Goal: Task Accomplishment & Management: Complete application form

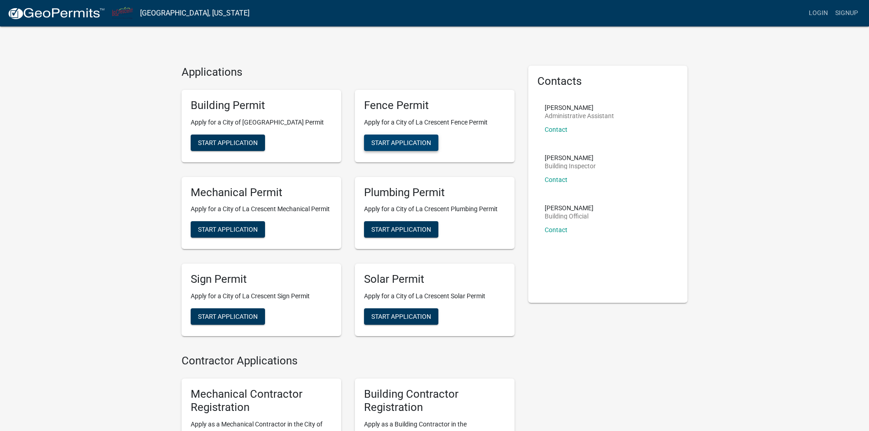
click at [408, 142] on span "Start Application" at bounding box center [401, 142] width 60 height 7
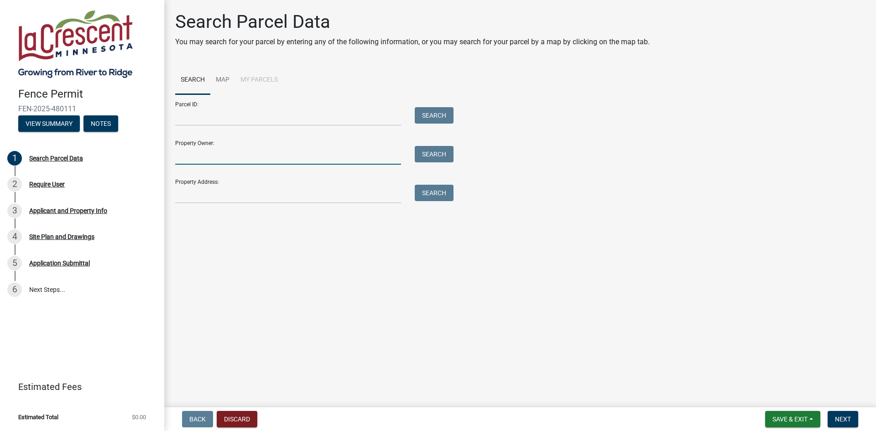
click at [212, 154] on input "Property Owner:" at bounding box center [288, 155] width 226 height 19
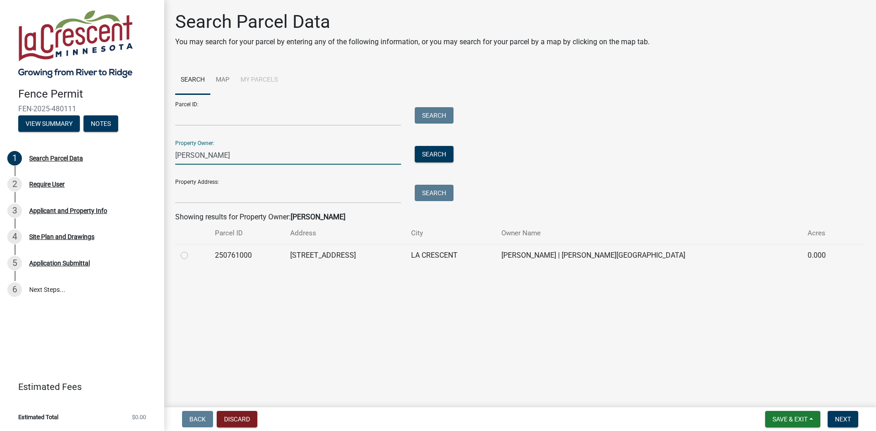
type input "[PERSON_NAME]"
click at [188, 257] on div at bounding box center [192, 255] width 23 height 11
click at [192, 250] on label at bounding box center [192, 250] width 0 height 0
click at [192, 255] on input "radio" at bounding box center [195, 253] width 6 height 6
radio input "true"
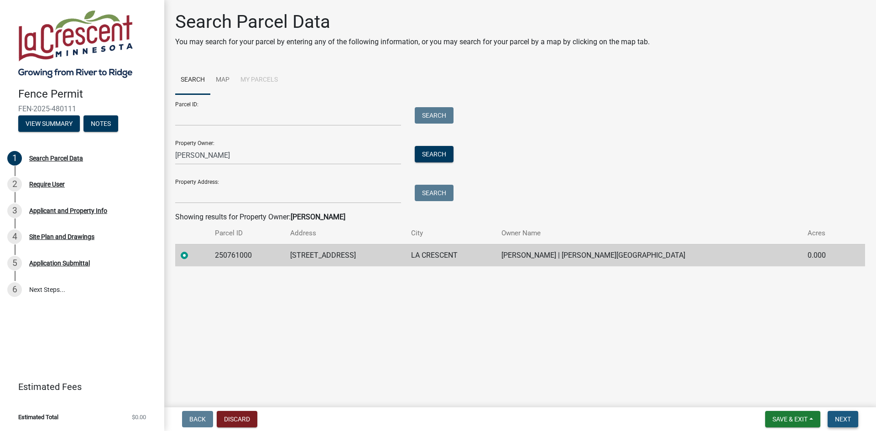
click at [847, 421] on span "Next" at bounding box center [843, 419] width 16 height 7
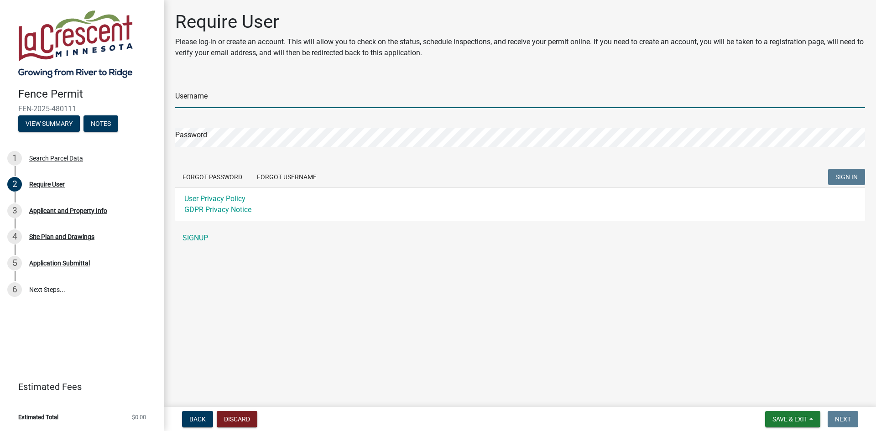
click at [218, 97] on input "Username" at bounding box center [520, 98] width 690 height 19
click at [340, 264] on main "Require User Please log-in or create an account. This will allow you to check o…" at bounding box center [520, 202] width 712 height 404
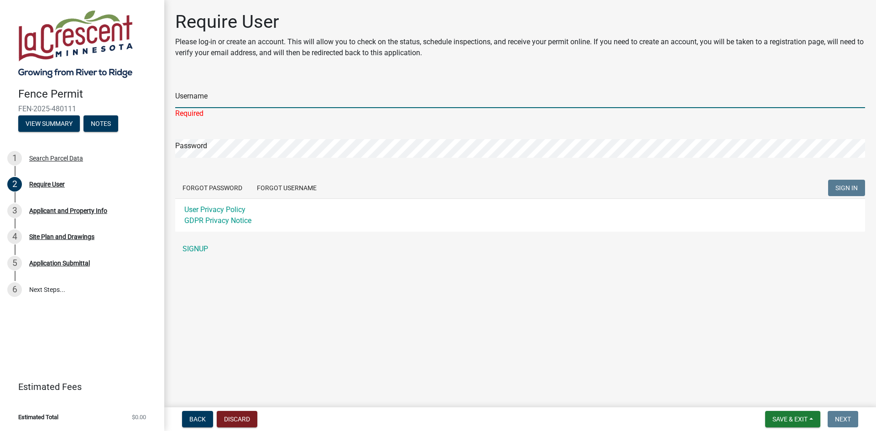
click at [234, 94] on input "Username" at bounding box center [520, 98] width 690 height 19
click at [231, 100] on input "Username" at bounding box center [520, 98] width 690 height 19
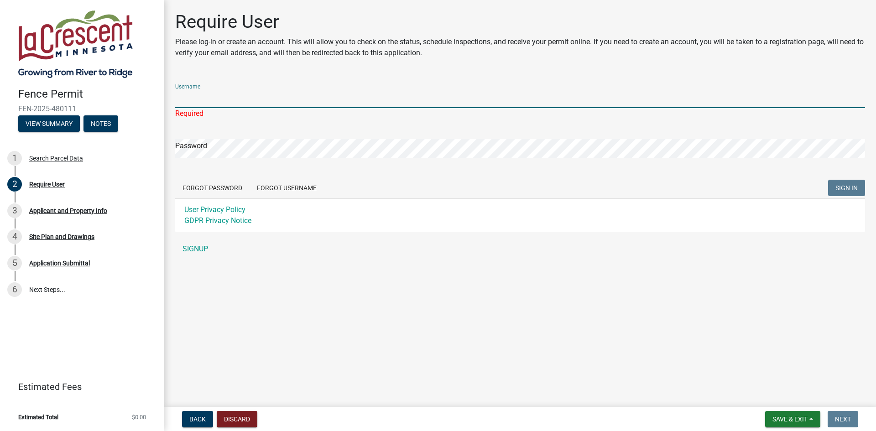
click at [231, 100] on input "Username" at bounding box center [520, 98] width 690 height 19
type input "[PERSON_NAME][EMAIL_ADDRESS][PERSON_NAME][DOMAIN_NAME]"
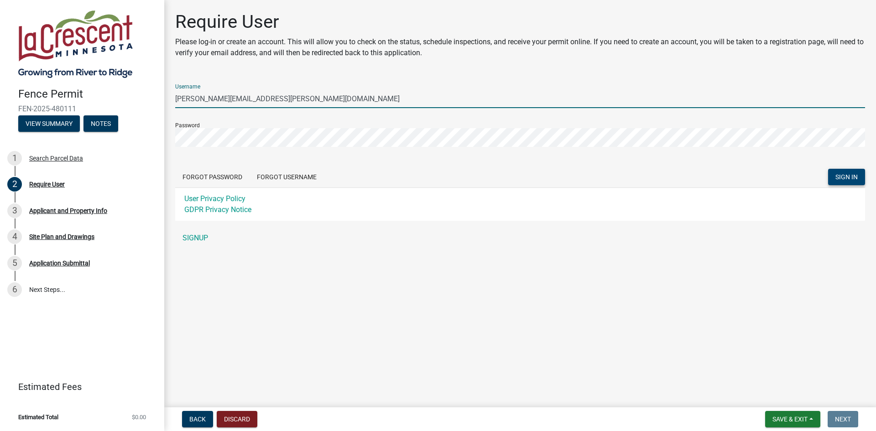
click at [847, 178] on span "SIGN IN" at bounding box center [847, 176] width 22 height 7
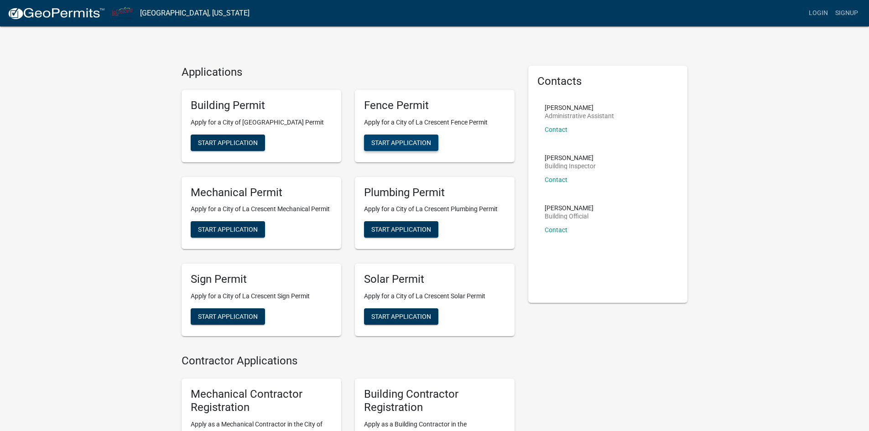
click at [404, 143] on span "Start Application" at bounding box center [401, 142] width 60 height 7
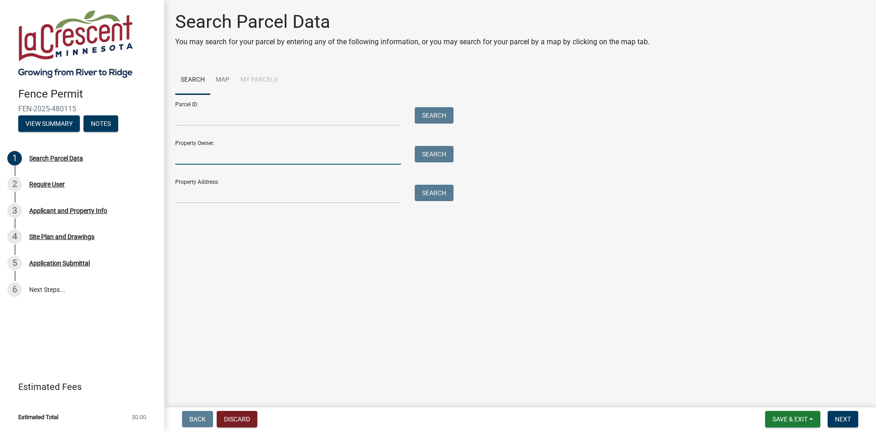
click at [195, 153] on input "Property Owner:" at bounding box center [288, 155] width 226 height 19
type input "[PERSON_NAME]"
click at [434, 152] on button "Search" at bounding box center [434, 154] width 39 height 16
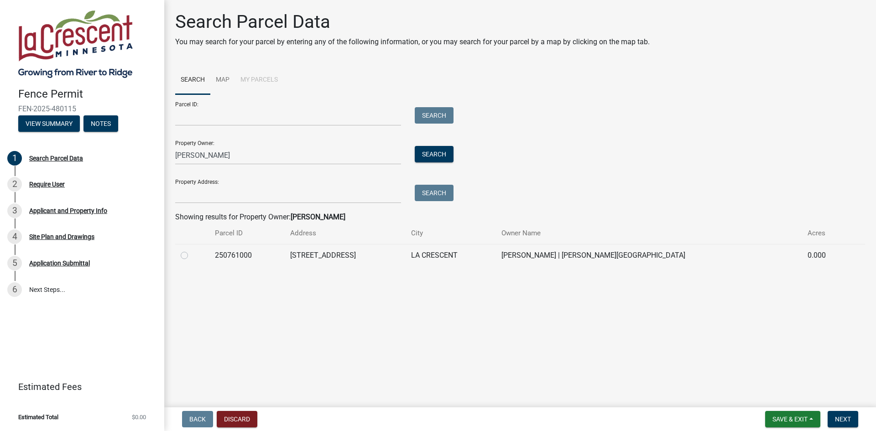
click at [192, 250] on label at bounding box center [192, 250] width 0 height 0
click at [192, 254] on input "radio" at bounding box center [195, 253] width 6 height 6
radio input "true"
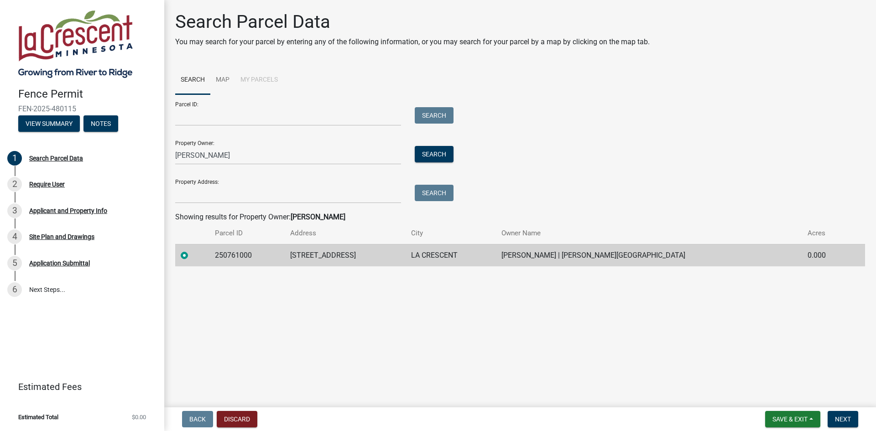
click at [859, 420] on form "Save & Exit Save Save & Exit Next" at bounding box center [812, 419] width 100 height 16
click at [847, 420] on span "Next" at bounding box center [843, 419] width 16 height 7
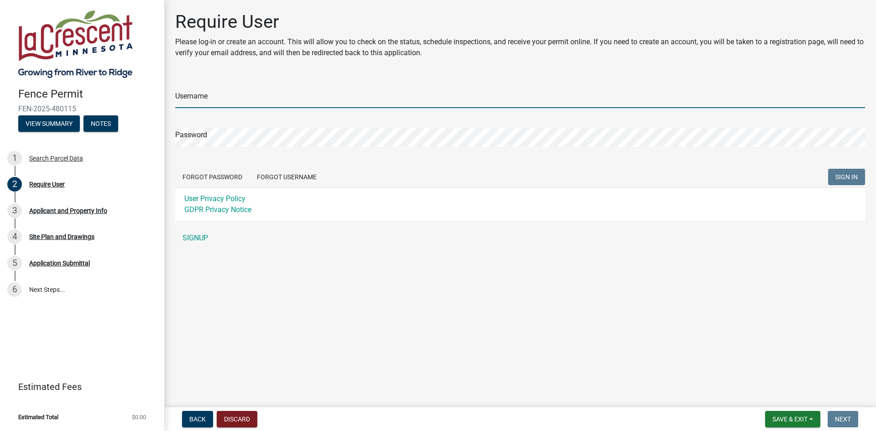
click at [216, 107] on input "Username" at bounding box center [520, 98] width 690 height 19
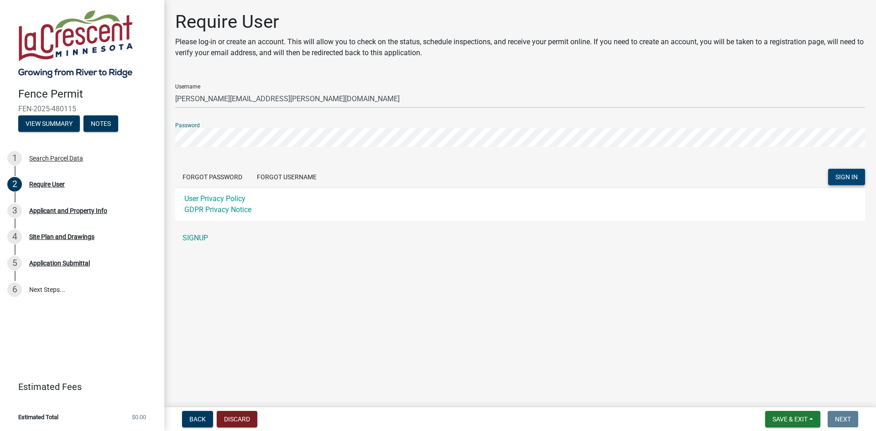
click at [844, 175] on span "SIGN IN" at bounding box center [847, 176] width 22 height 7
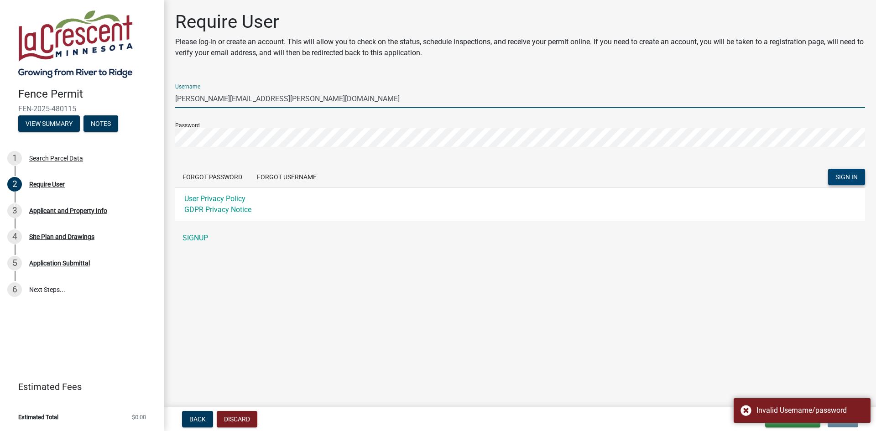
drag, startPoint x: 280, startPoint y: 100, endPoint x: 115, endPoint y: 93, distance: 165.4
click at [115, 93] on div "Fence Permit FEN-2025-480115 View Summary Notes 1 Search Parcel Data 2 Require …" at bounding box center [438, 215] width 876 height 431
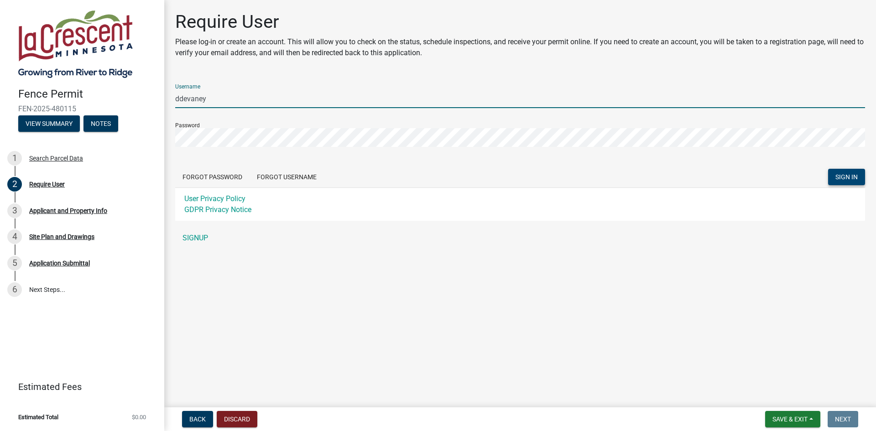
type input "ddevaney"
click at [840, 178] on span "SIGN IN" at bounding box center [847, 176] width 22 height 7
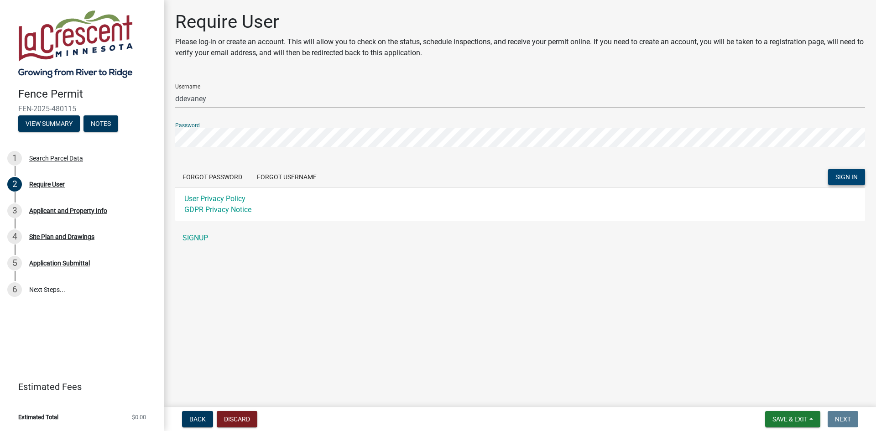
click at [152, 136] on div "Fence Permit FEN-2025-480115 View Summary Notes 1 Search Parcel Data 2 Require …" at bounding box center [438, 215] width 876 height 431
click at [839, 175] on span "SIGN IN" at bounding box center [847, 176] width 22 height 7
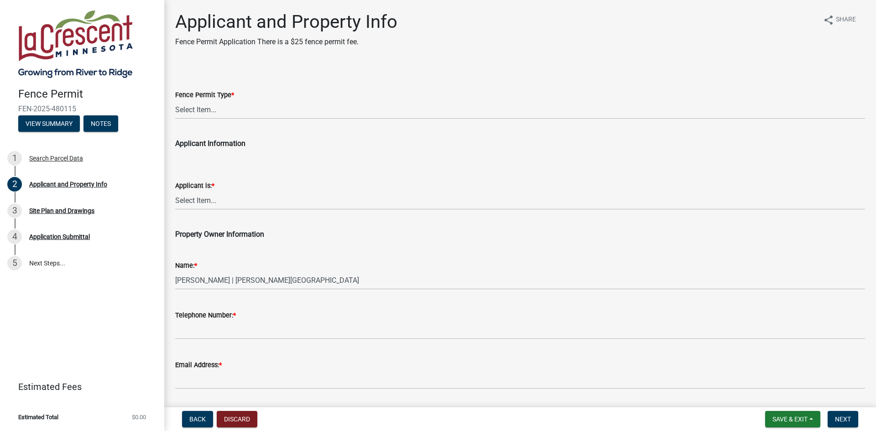
click at [428, 99] on div "Fence Permit Type *" at bounding box center [520, 94] width 690 height 11
click at [346, 107] on select "Select Item... Residential Commercial Industrial" at bounding box center [520, 109] width 690 height 19
click at [175, 100] on select "Select Item... Residential Commercial Industrial" at bounding box center [520, 109] width 690 height 19
select select "9f554c49-418e-49c6-9171-470f5a649f50"
click at [214, 198] on select "Select Item... Owner Contractor" at bounding box center [520, 200] width 690 height 19
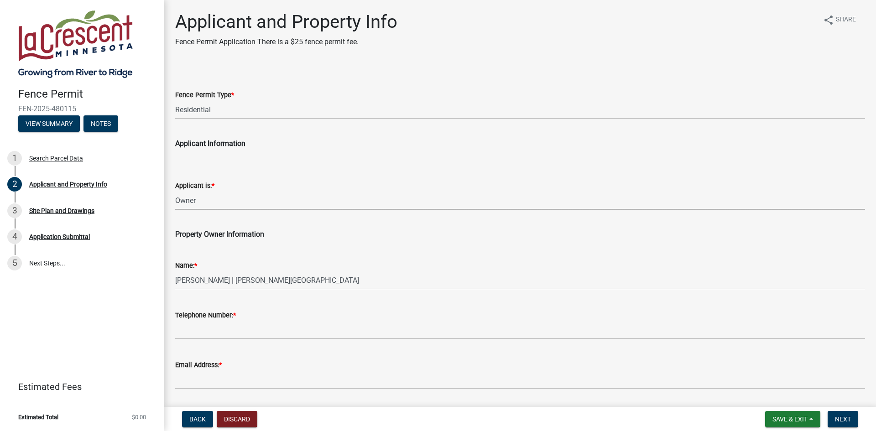
click at [175, 191] on select "Select Item... Owner Contractor" at bounding box center [520, 200] width 690 height 19
select select "d3396484-0c84-48a4-b873-3dbb1279f958"
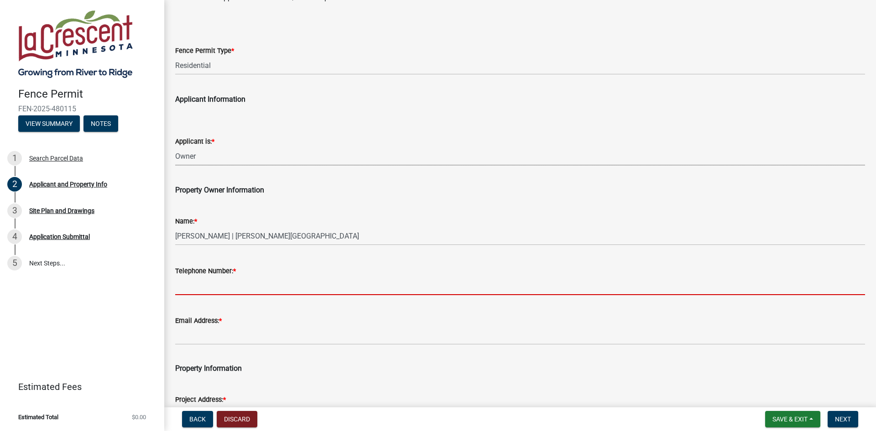
scroll to position [45, 0]
click at [208, 290] on input "Telephone Number: *" at bounding box center [520, 285] width 690 height 19
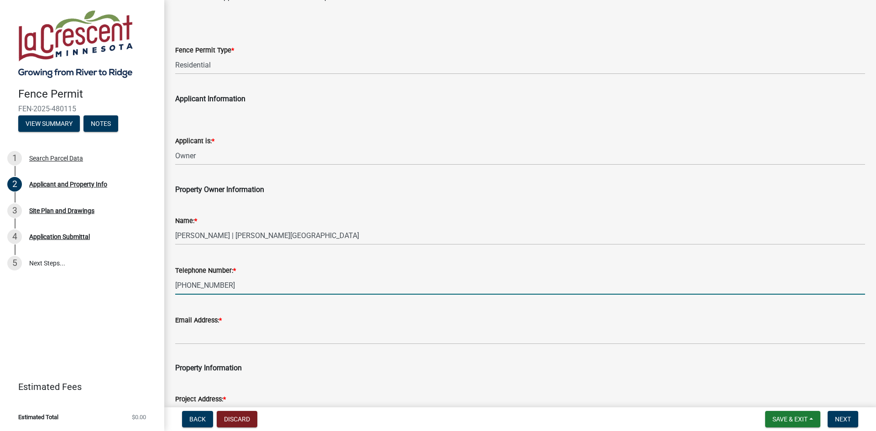
type input "[PHONE_NUMBER]"
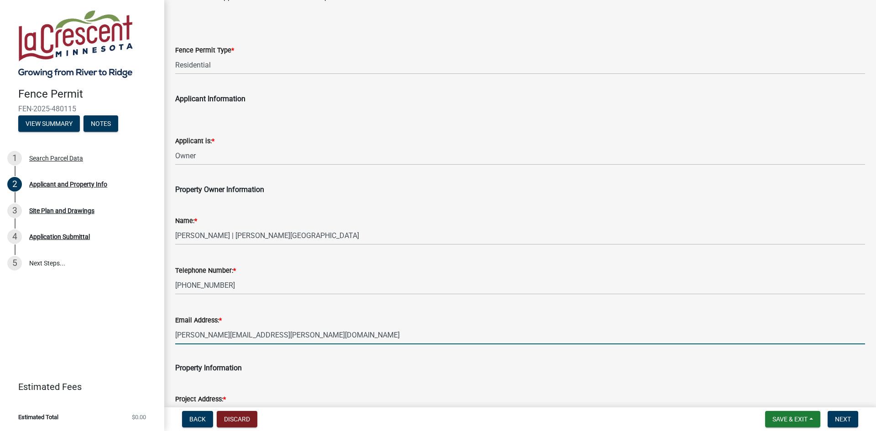
type input "[PERSON_NAME][EMAIL_ADDRESS][PERSON_NAME][DOMAIN_NAME]"
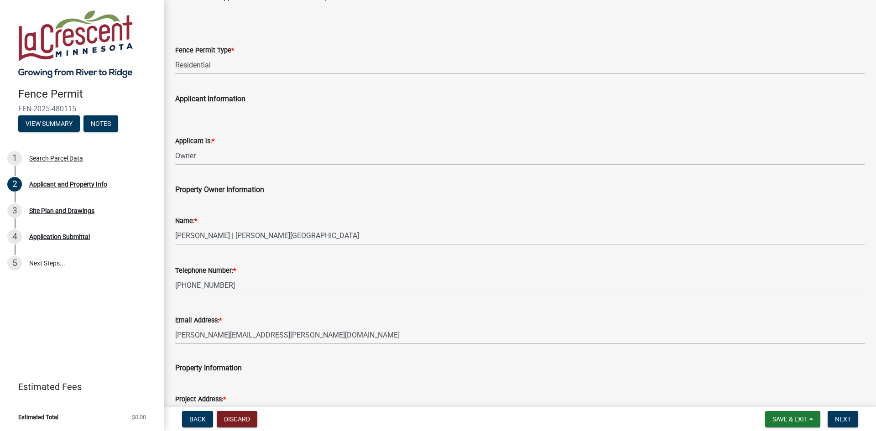
scroll to position [257, 0]
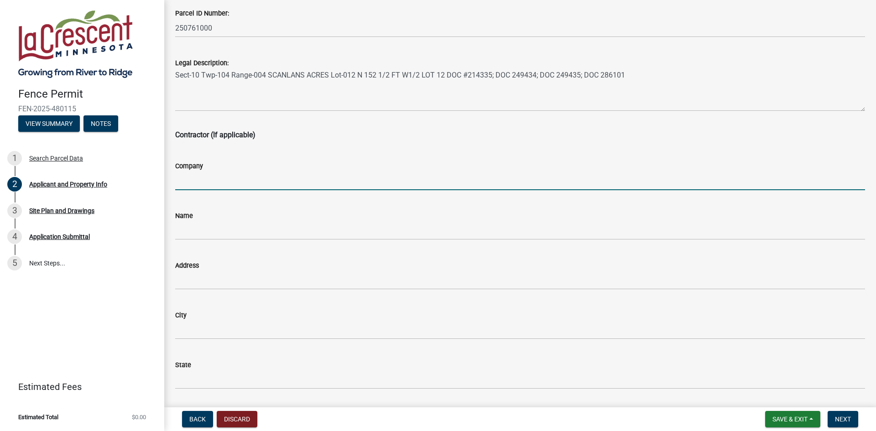
click at [191, 180] on input "Company" at bounding box center [520, 181] width 690 height 19
type input "[PERSON_NAME] Outdoor Services"
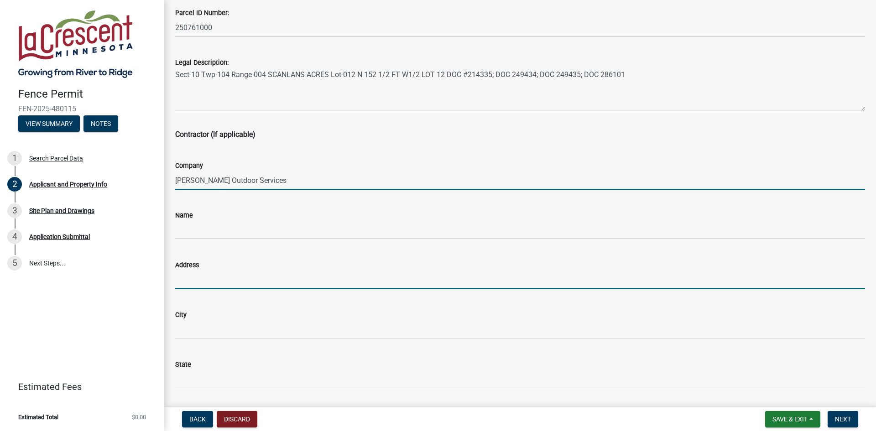
click at [198, 282] on input "Address" at bounding box center [520, 280] width 690 height 19
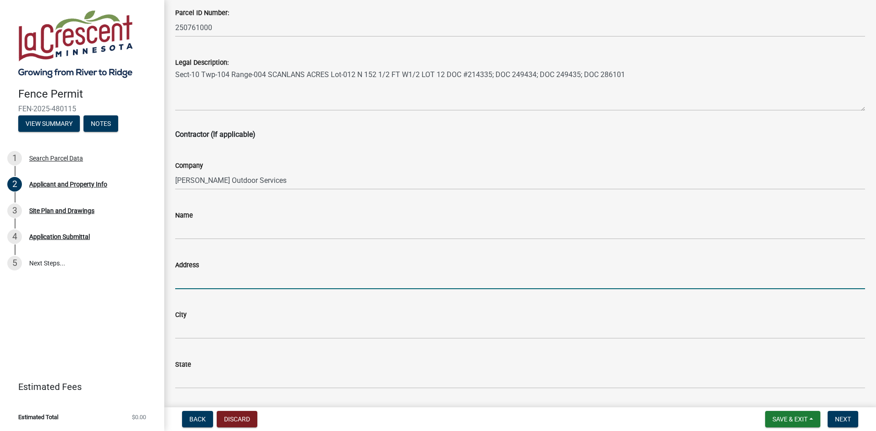
paste input "[STREET_ADDRESS] [GEOGRAPHIC_DATA], WI 54650"
drag, startPoint x: 335, startPoint y: 283, endPoint x: 251, endPoint y: 282, distance: 83.5
click at [251, 282] on input "[STREET_ADDRESS] [GEOGRAPHIC_DATA], WI 54650" at bounding box center [520, 280] width 690 height 19
type input "[STREET_ADDRESS]"
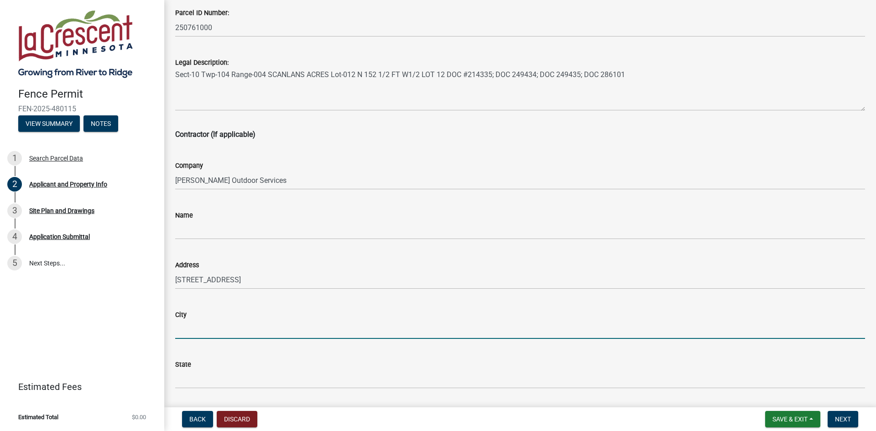
click at [188, 332] on input "City" at bounding box center [520, 329] width 690 height 19
paste input "[GEOGRAPHIC_DATA], WI 54650"
drag, startPoint x: 245, startPoint y: 330, endPoint x: 208, endPoint y: 330, distance: 37.0
click at [208, 330] on input "[GEOGRAPHIC_DATA], WI 54650" at bounding box center [520, 329] width 690 height 19
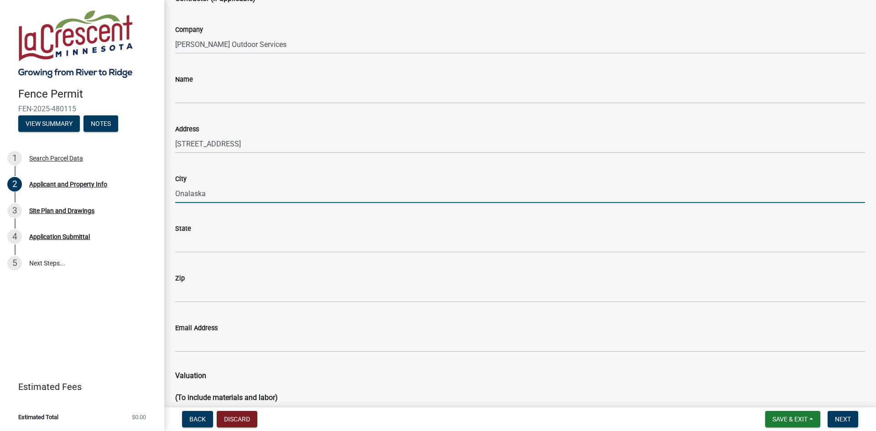
type input "Onalaska"
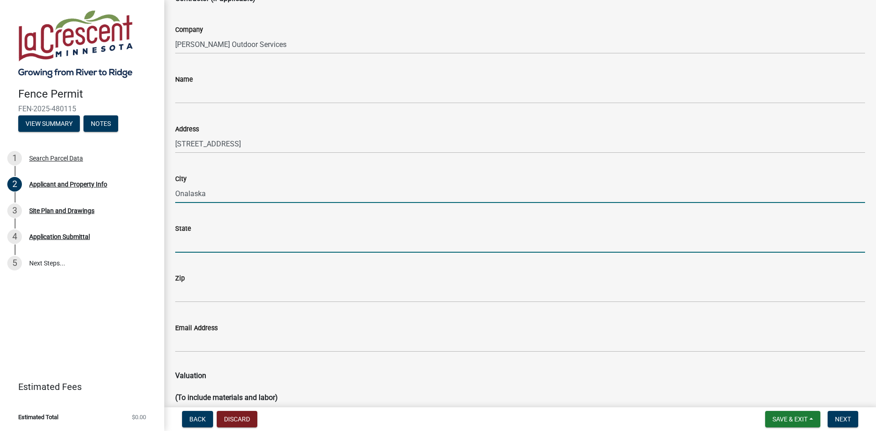
click at [191, 241] on input "State" at bounding box center [520, 243] width 690 height 19
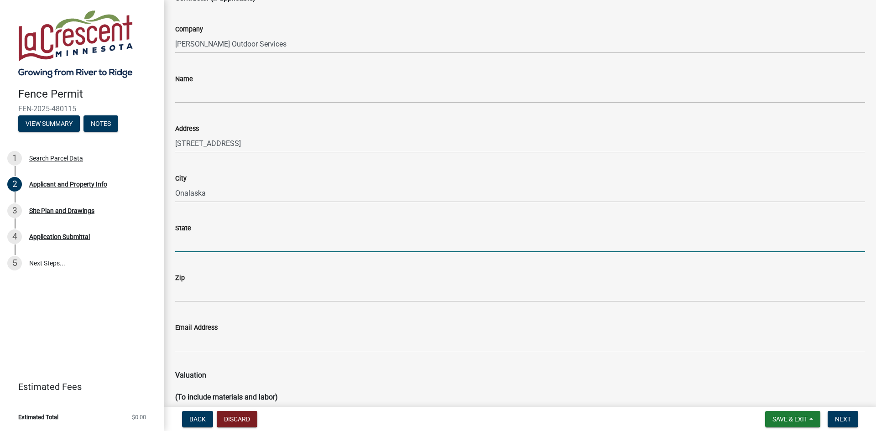
paste input ", WI 54650"
type input "WI"
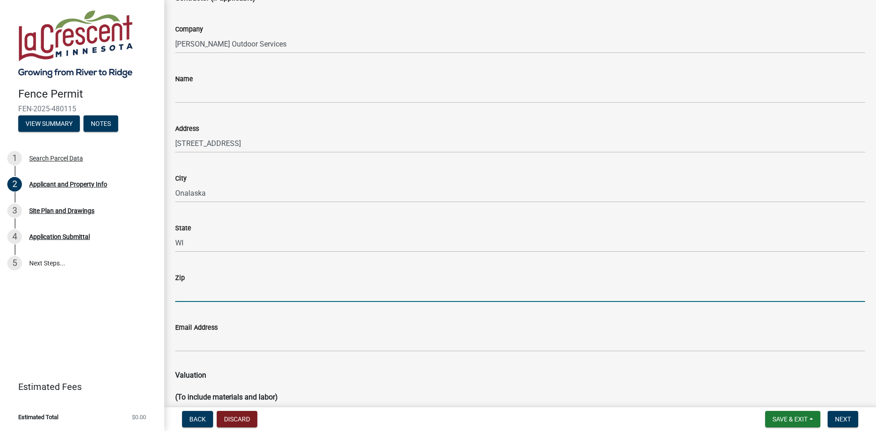
paste input "54650"
type input "54650"
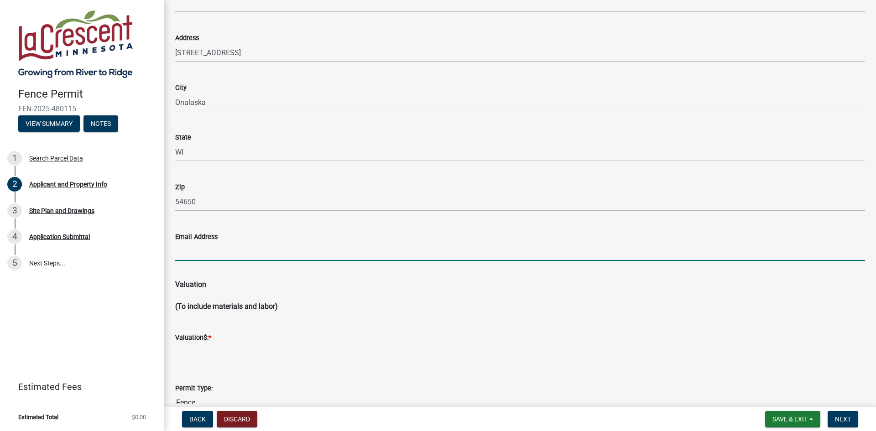
scroll to position [758, 0]
click at [195, 252] on input "Email Address" at bounding box center [520, 251] width 690 height 19
paste input "[PERSON_NAME][EMAIL_ADDRESS][DOMAIN_NAME]"
type input "[PERSON_NAME][EMAIL_ADDRESS][DOMAIN_NAME]"
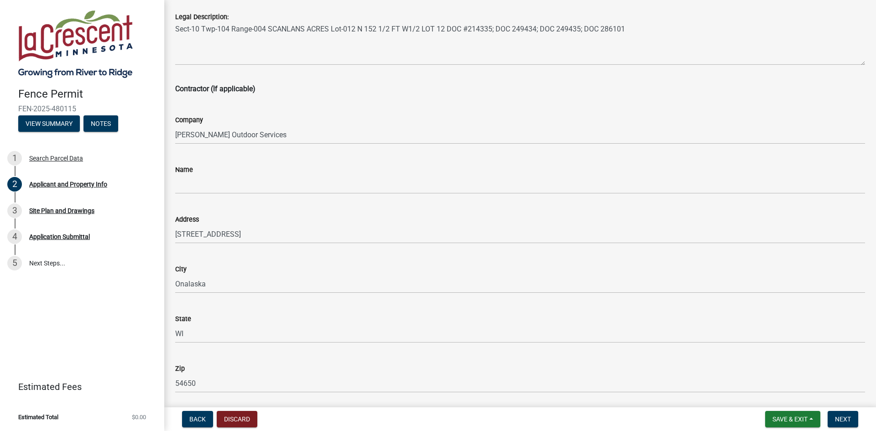
scroll to position [576, 0]
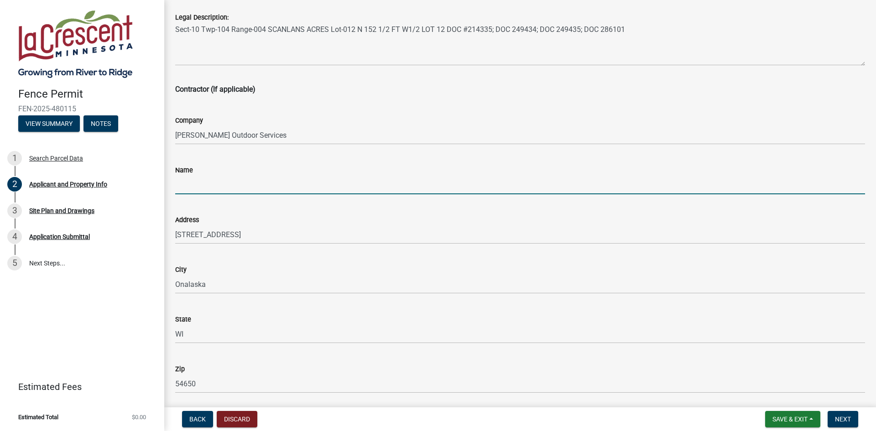
click at [194, 185] on input "Name" at bounding box center [520, 185] width 690 height 19
paste input "[PERSON_NAME]"
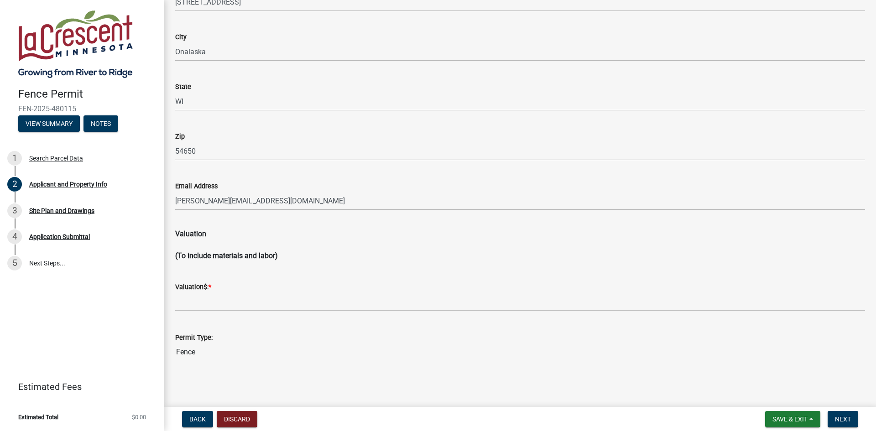
scroll to position [810, 0]
type input "[PERSON_NAME]"
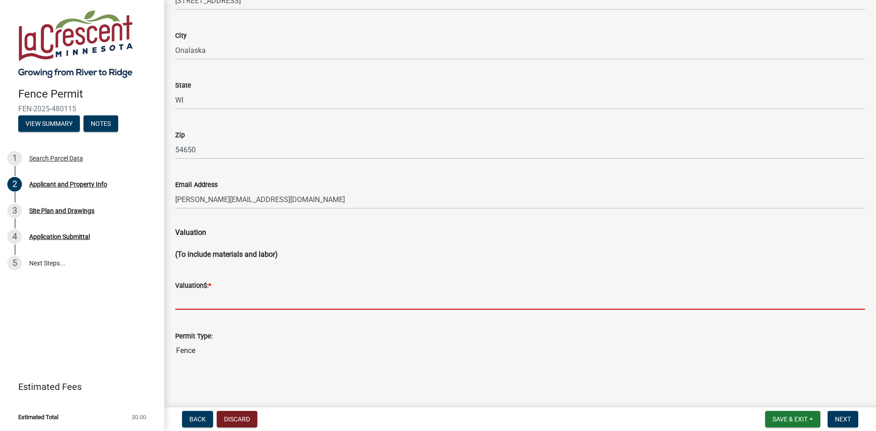
click at [209, 301] on input "text" at bounding box center [520, 300] width 690 height 19
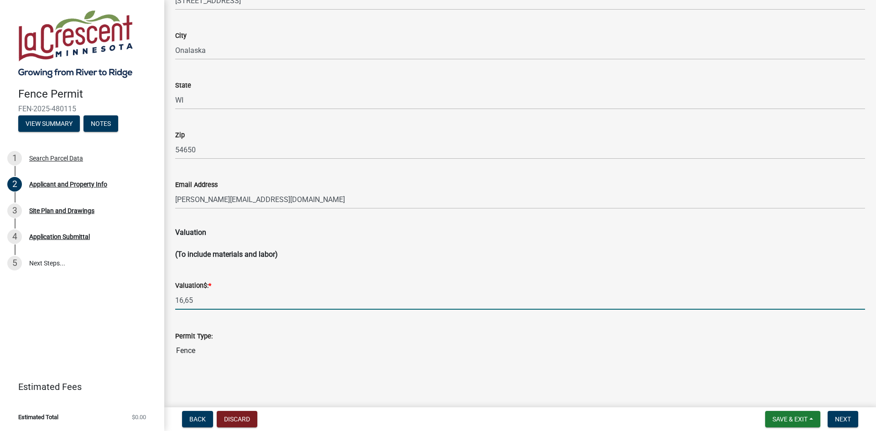
type input "16,650"
click at [839, 419] on span "Next" at bounding box center [843, 419] width 16 height 7
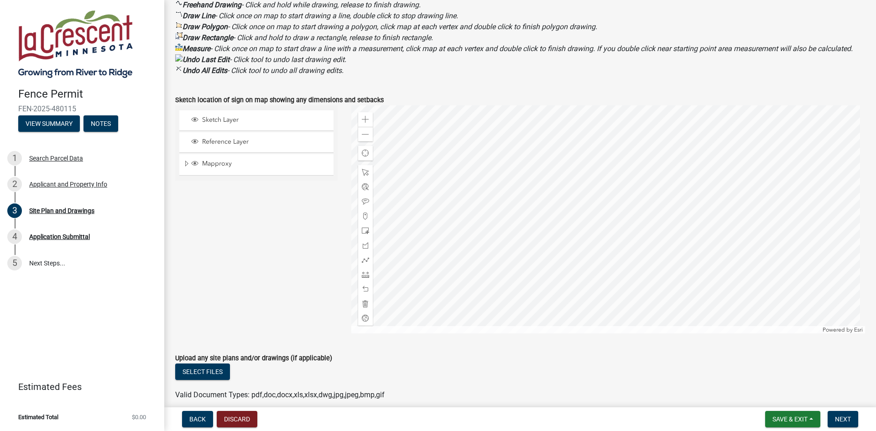
scroll to position [316, 0]
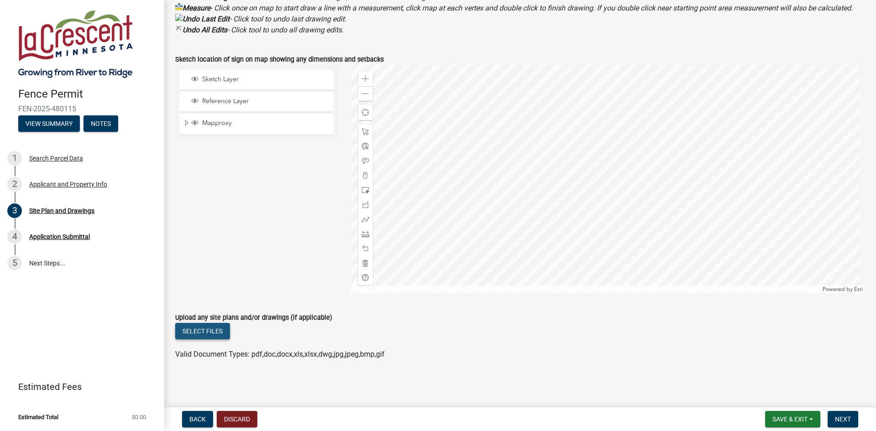
click at [209, 328] on button "Select files" at bounding box center [202, 331] width 55 height 16
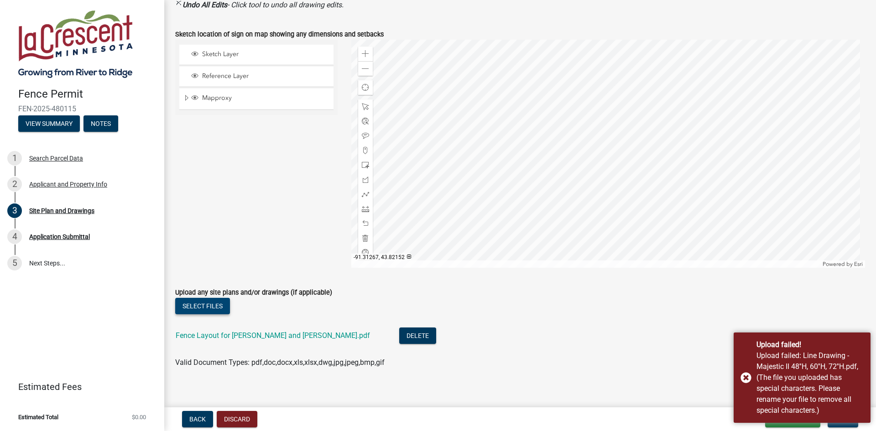
scroll to position [349, 0]
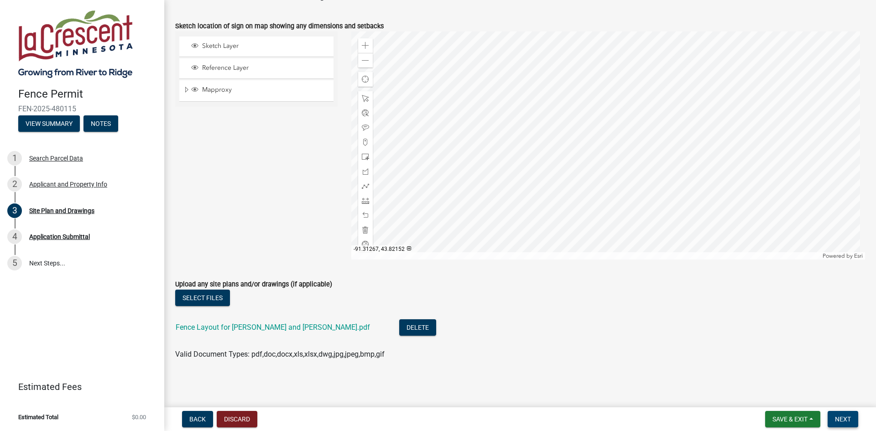
click at [845, 420] on span "Next" at bounding box center [843, 419] width 16 height 7
click at [198, 298] on button "Select files" at bounding box center [202, 298] width 55 height 16
click at [211, 294] on button "Select files" at bounding box center [202, 298] width 55 height 16
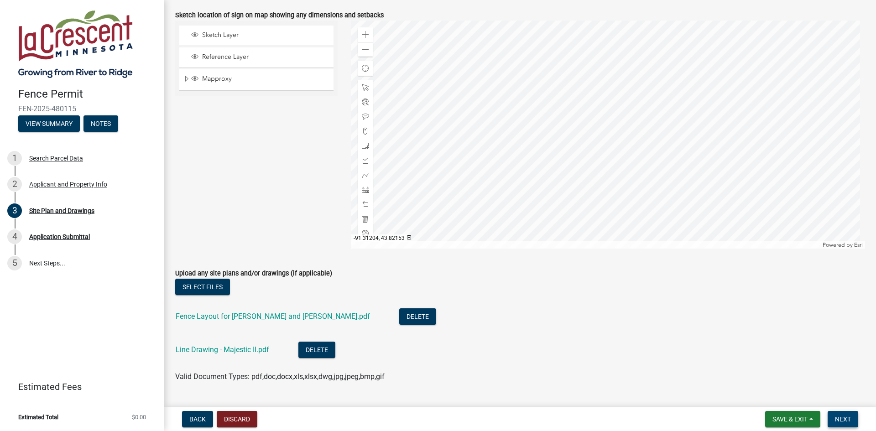
click at [847, 419] on span "Next" at bounding box center [843, 419] width 16 height 7
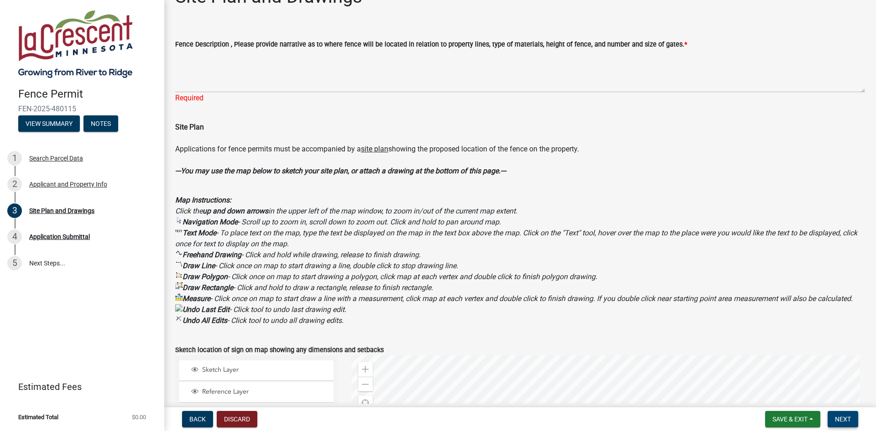
scroll to position [0, 0]
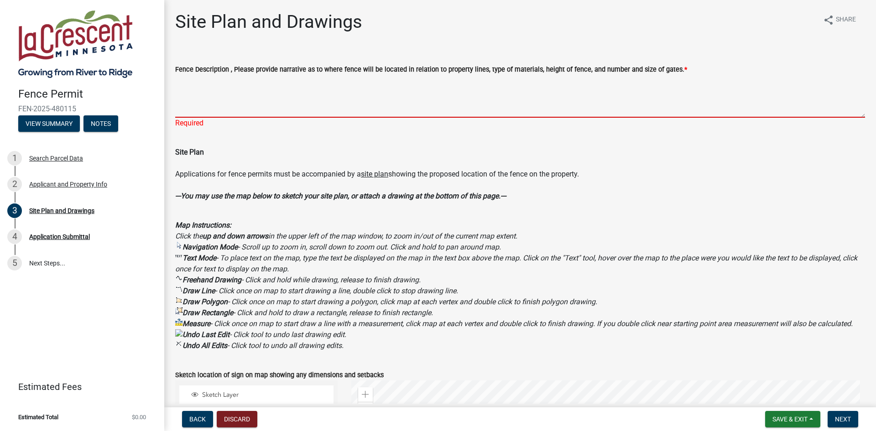
click at [251, 114] on textarea "Fence Description , Please provide narrative as to where fence will be located …" at bounding box center [520, 96] width 690 height 43
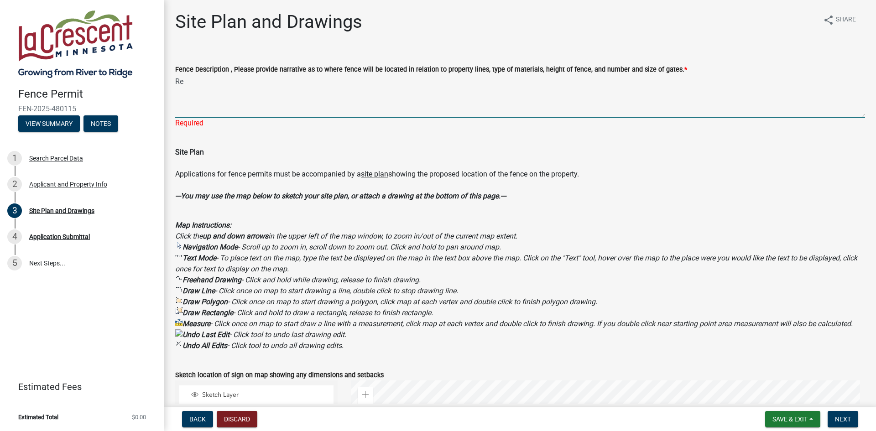
type textarea "R"
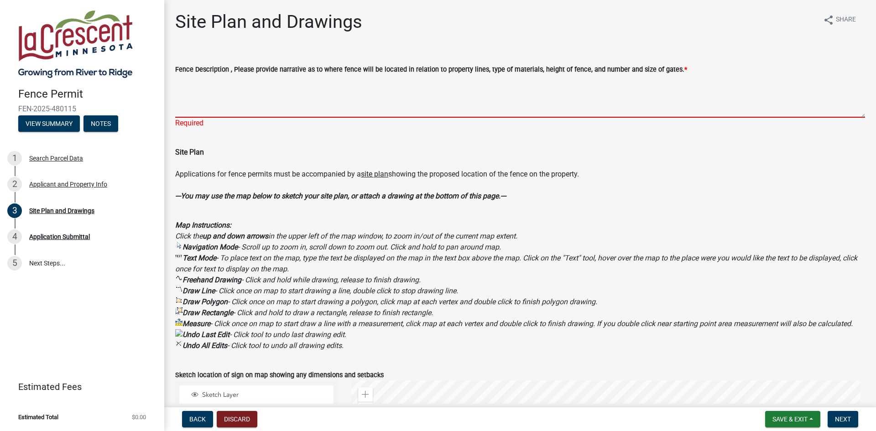
type textarea "I"
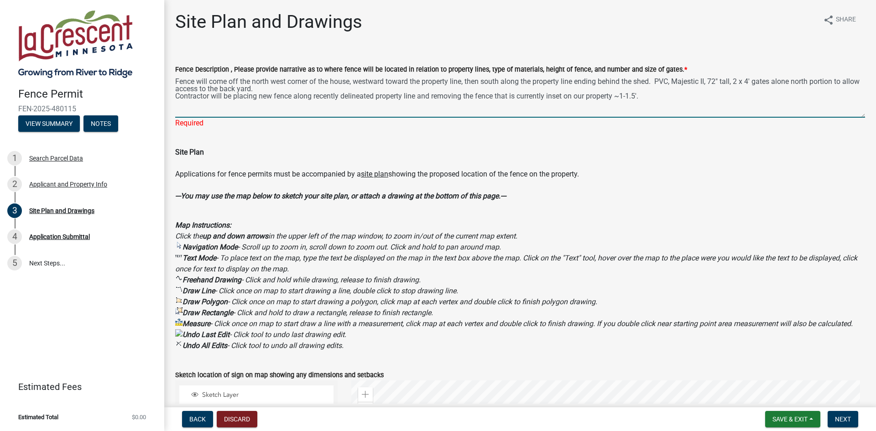
click at [273, 95] on textarea "Fence will come off the north west corner of the house, westward toward the pro…" at bounding box center [520, 96] width 690 height 43
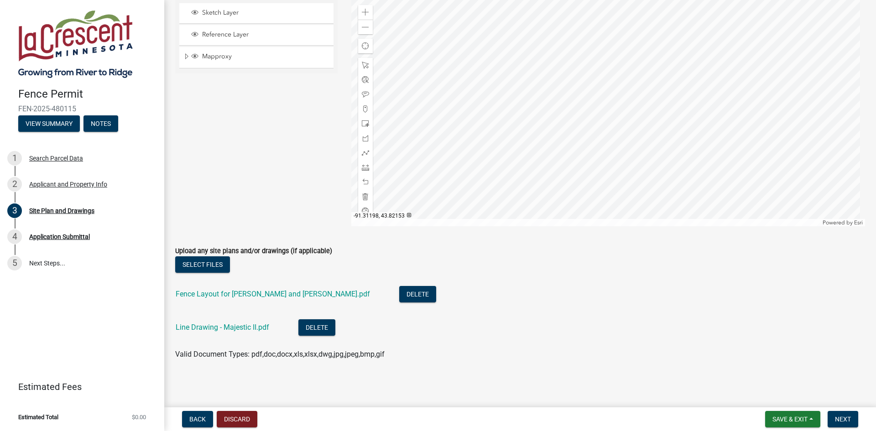
scroll to position [393, 0]
type textarea "Fence will come off the north west corner of the house, westward toward the pro…"
click at [845, 419] on span "Next" at bounding box center [843, 419] width 16 height 7
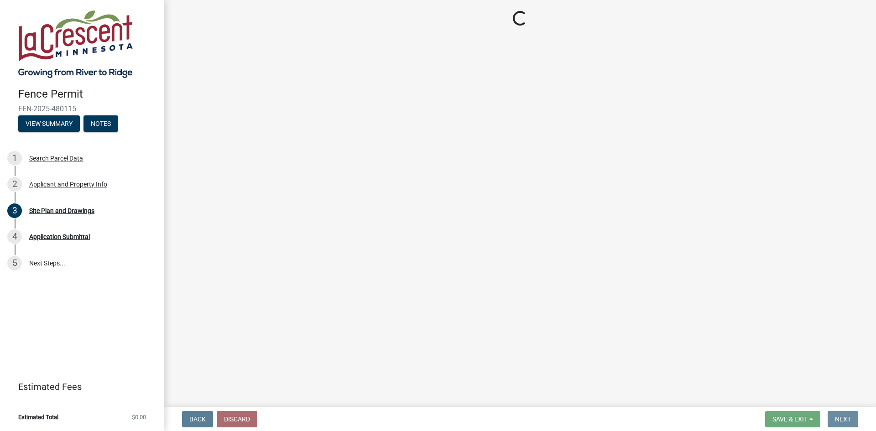
scroll to position [0, 0]
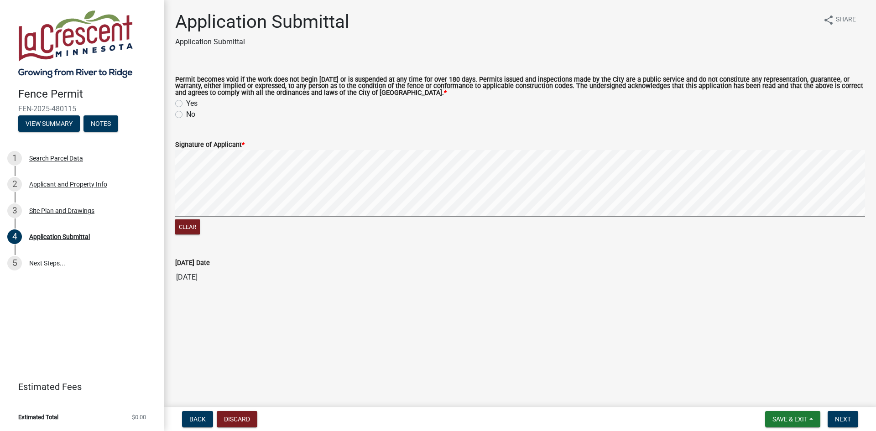
click at [186, 105] on label "Yes" at bounding box center [191, 103] width 11 height 11
click at [186, 104] on input "Yes" at bounding box center [189, 101] width 6 height 6
radio input "true"
click at [380, 228] on div "Clear" at bounding box center [520, 193] width 690 height 87
click at [843, 418] on span "Next" at bounding box center [843, 419] width 16 height 7
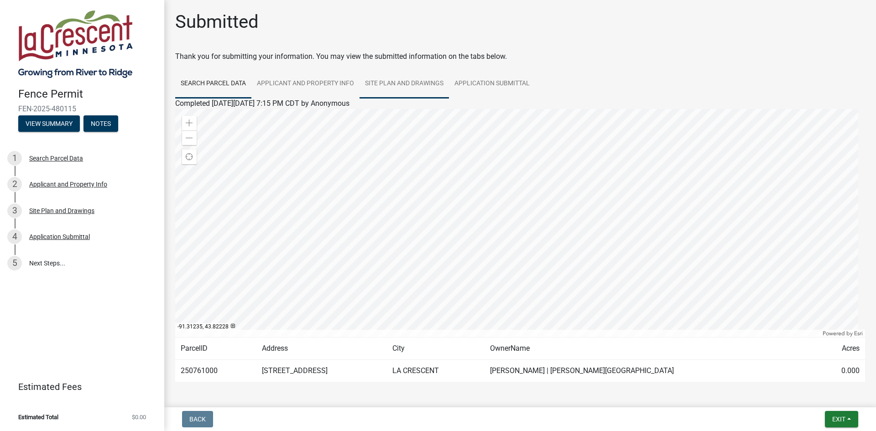
click at [402, 82] on link "Site Plan and Drawings" at bounding box center [404, 83] width 89 height 29
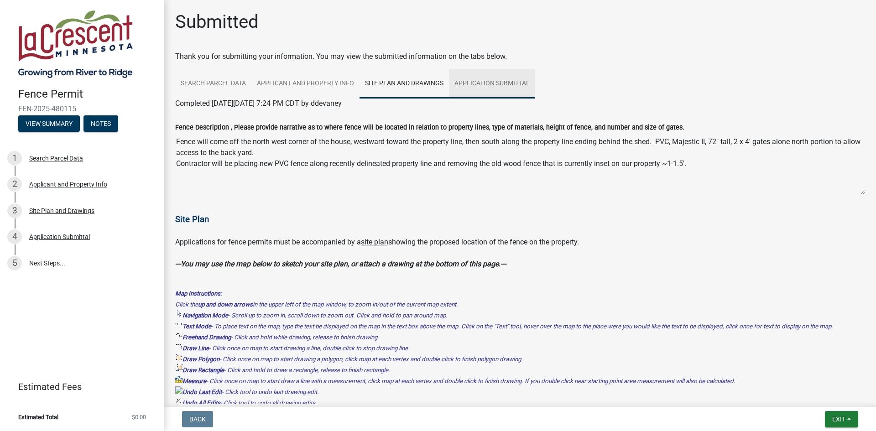
click at [494, 86] on link "Application Submittal" at bounding box center [492, 83] width 86 height 29
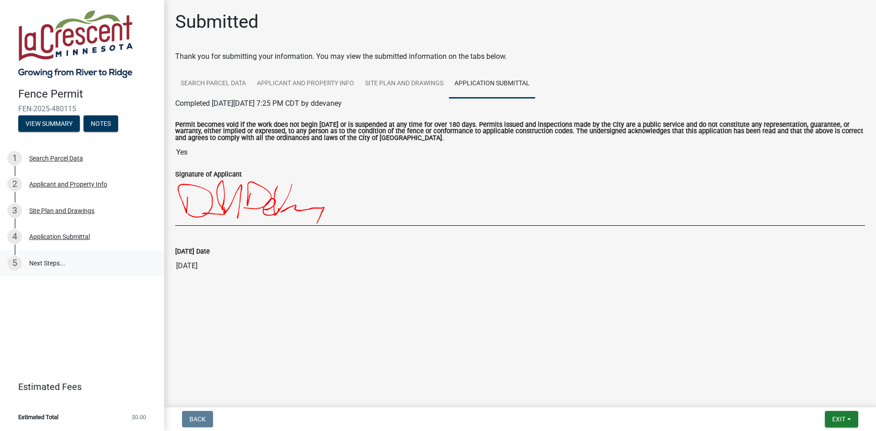
click at [50, 262] on link "5 Next Steps..." at bounding box center [82, 263] width 164 height 26
